Goal: Information Seeking & Learning: Learn about a topic

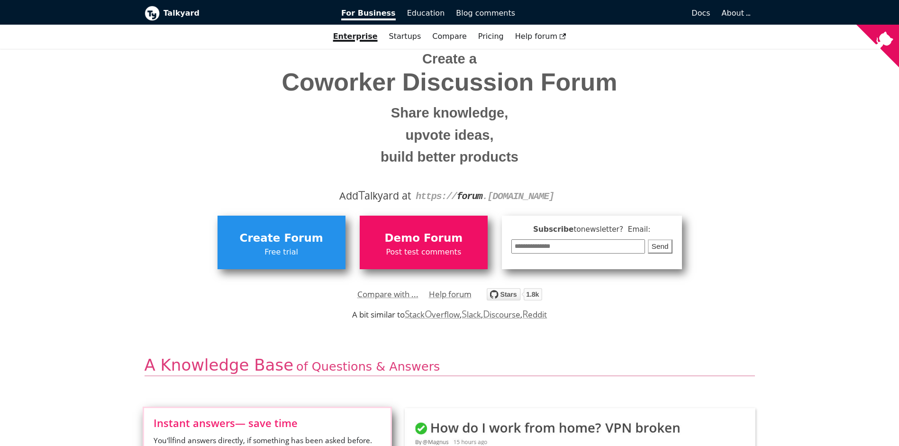
scroll to position [37, 0]
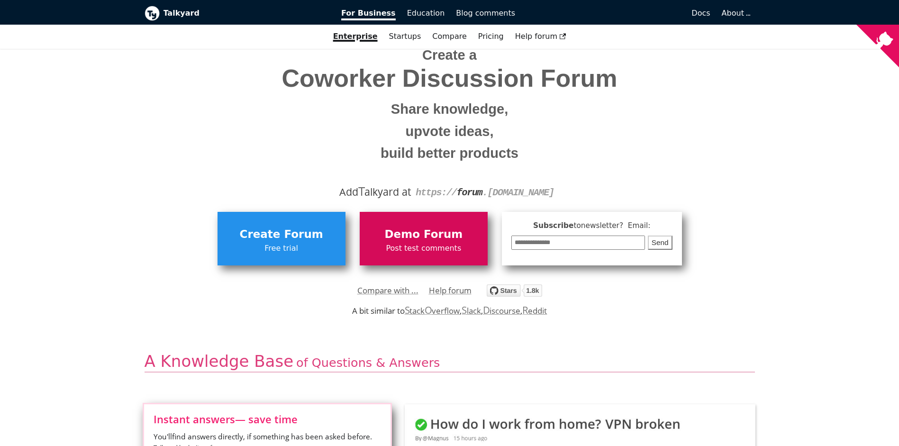
click at [411, 224] on link "Demo Forum Post test comments" at bounding box center [424, 238] width 128 height 53
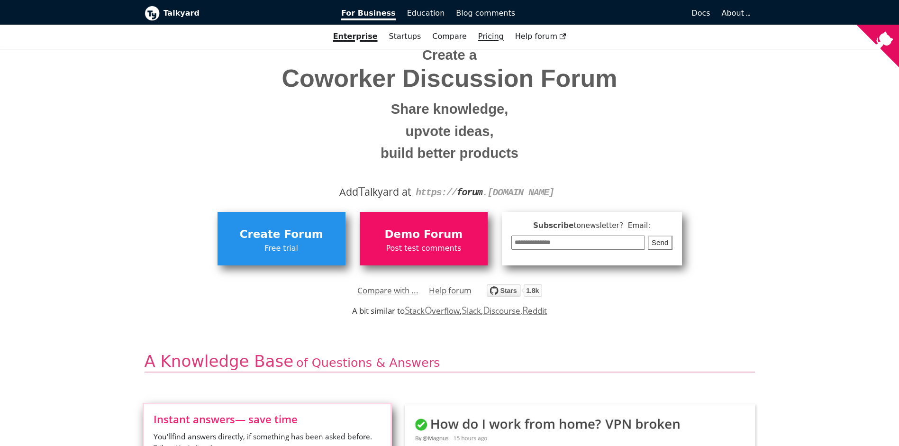
click at [493, 36] on link "Pricing" at bounding box center [491, 36] width 37 height 16
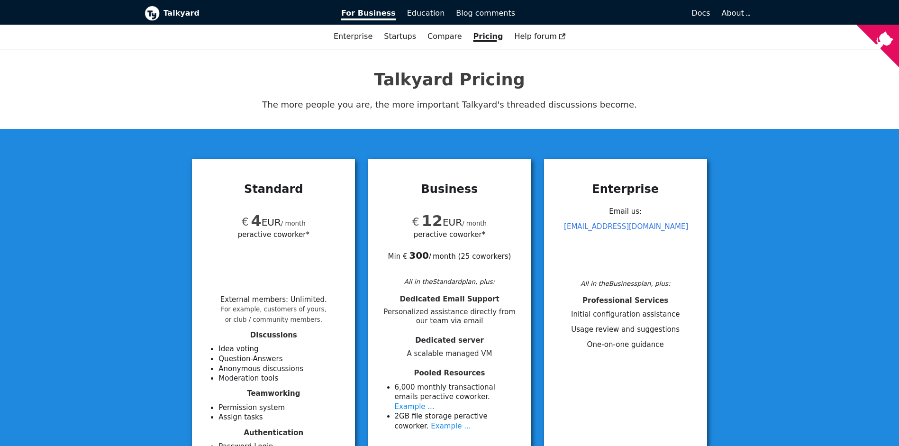
click at [160, 16] on link "Talkyard" at bounding box center [237, 13] width 184 height 15
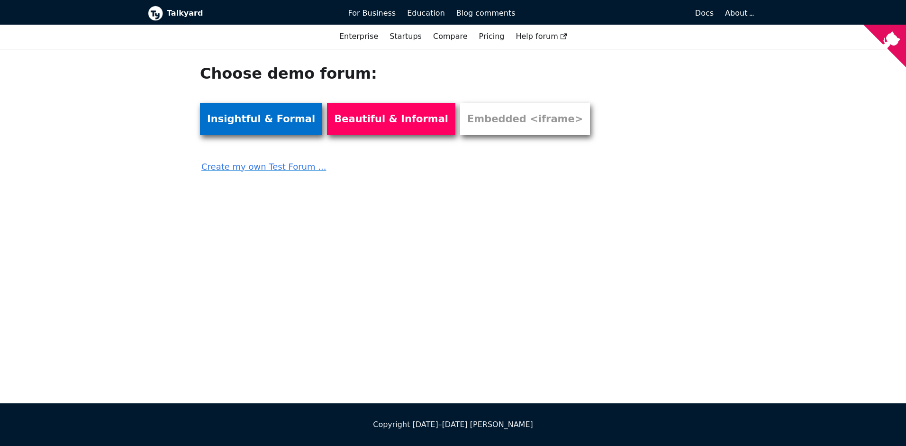
click at [260, 115] on link "Insightful & Formal" at bounding box center [261, 119] width 122 height 32
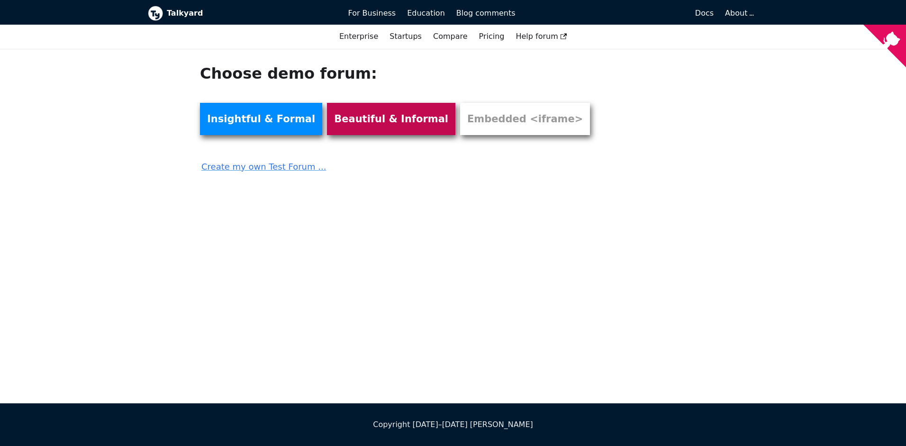
click at [386, 119] on link "Beautiful & Informal" at bounding box center [391, 119] width 128 height 32
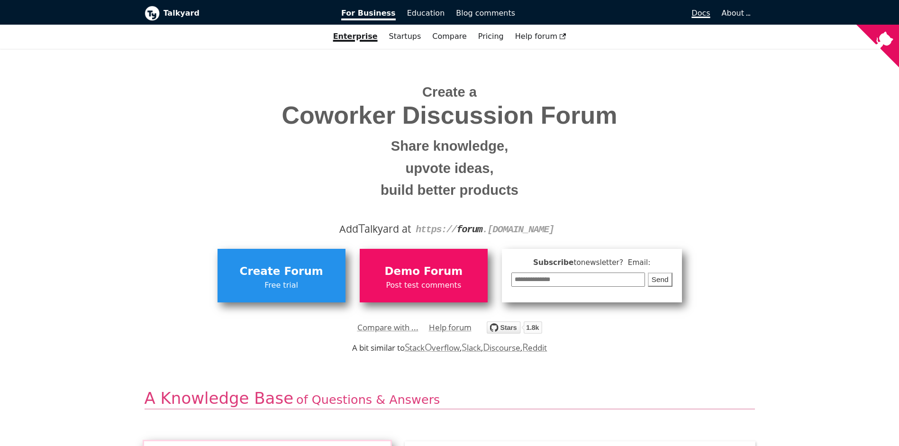
click at [705, 15] on span "Docs" at bounding box center [701, 13] width 18 height 9
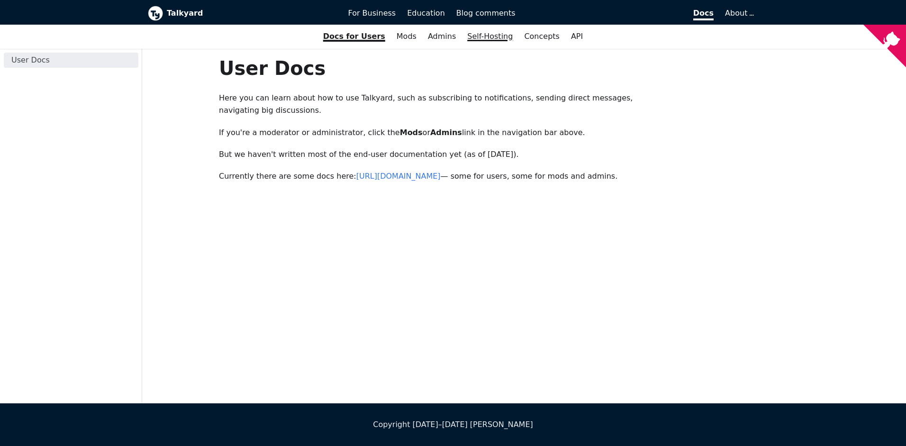
click at [496, 36] on link "Self-Hosting" at bounding box center [490, 36] width 57 height 16
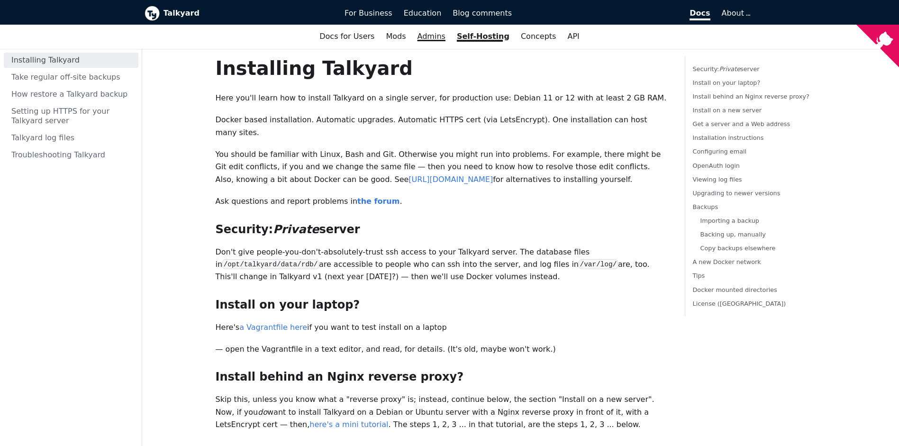
click at [447, 43] on link "Admins" at bounding box center [431, 36] width 39 height 16
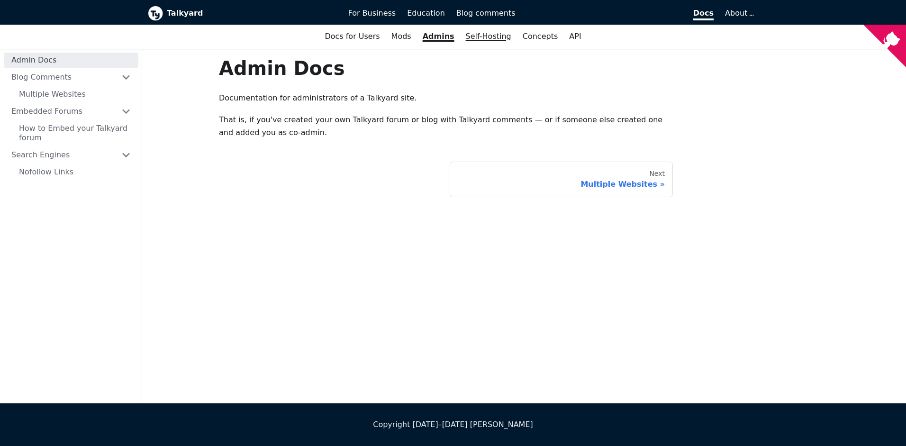
click at [478, 45] on link "Self-Hosting" at bounding box center [488, 36] width 57 height 16
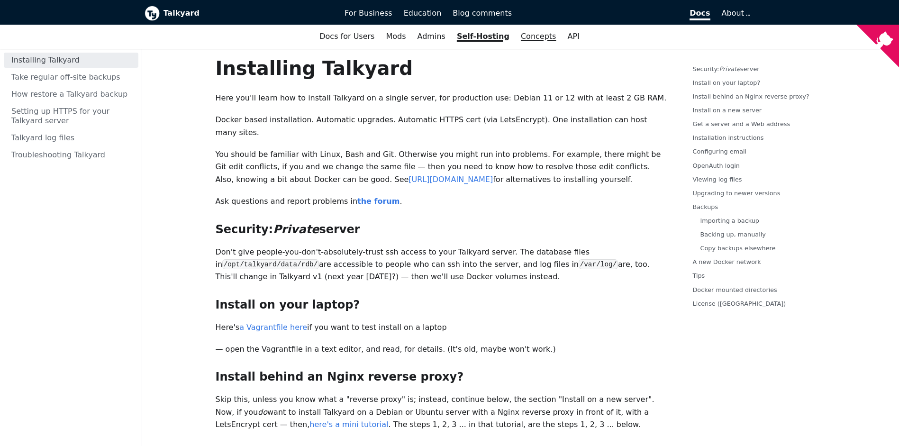
click at [529, 42] on link "Concepts" at bounding box center [538, 36] width 47 height 16
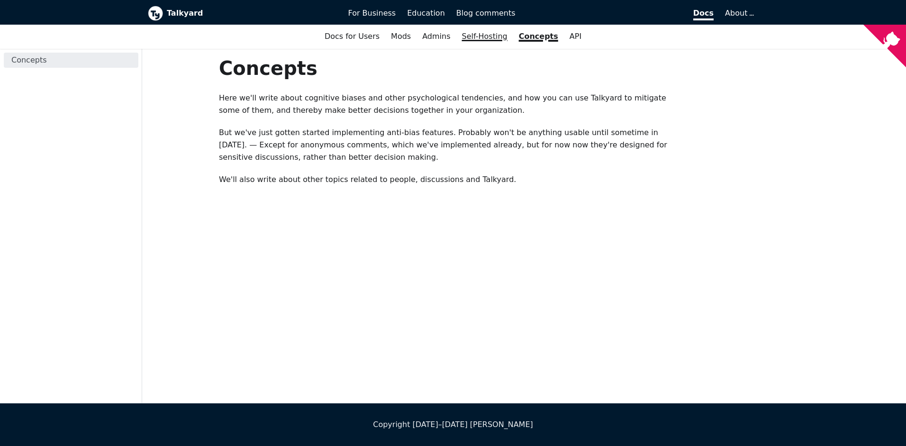
click at [492, 41] on link "Self-Hosting" at bounding box center [484, 36] width 57 height 16
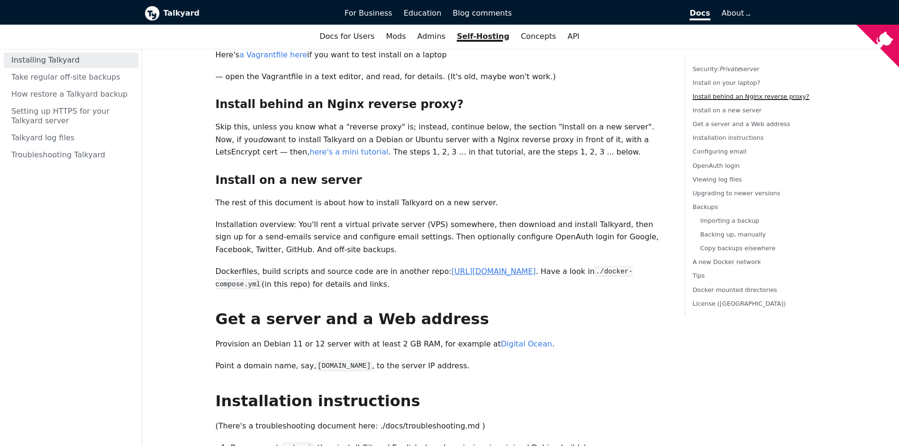
scroll to position [271, 0]
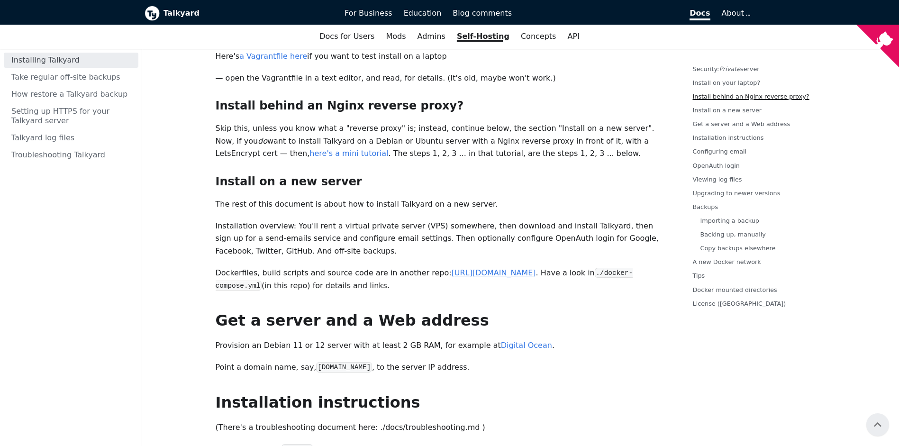
click at [482, 268] on link "https://github.com/debiki/talkyard" at bounding box center [494, 272] width 84 height 9
